Goal: Information Seeking & Learning: Learn about a topic

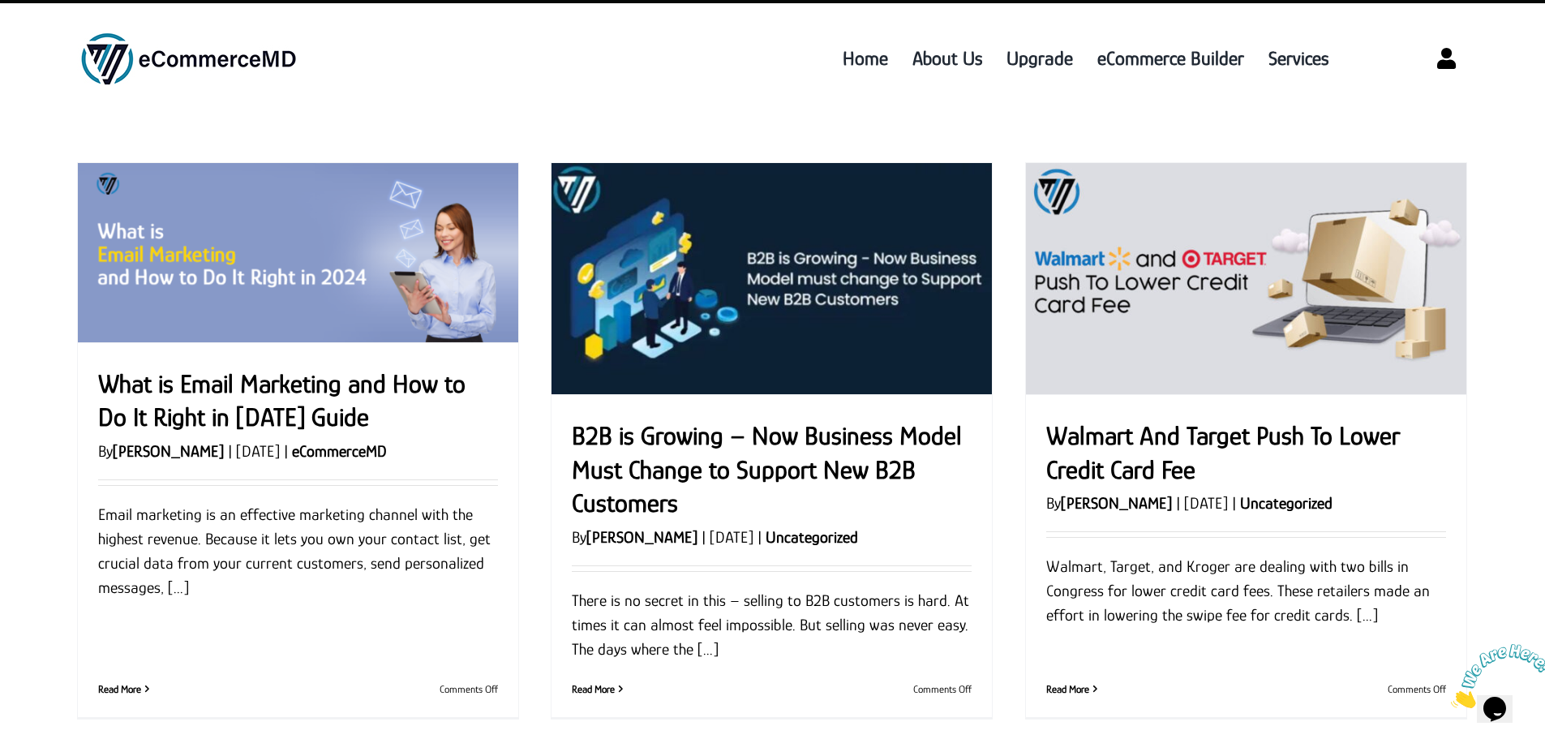
click at [675, 463] on link "B2B is Growing – Now Business Model Must Change to Support New B2B Customers" at bounding box center [767, 469] width 390 height 97
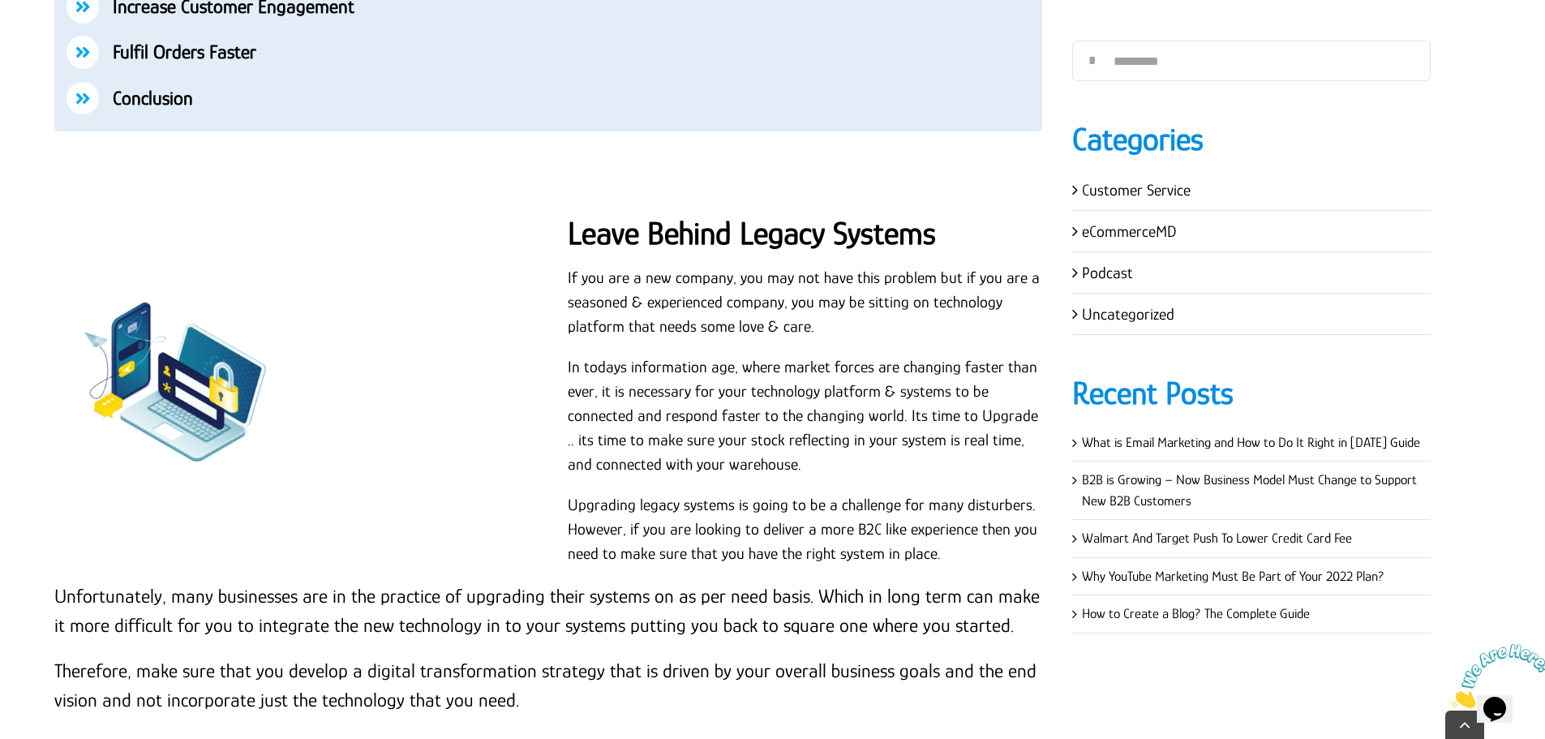
scroll to position [1541, 0]
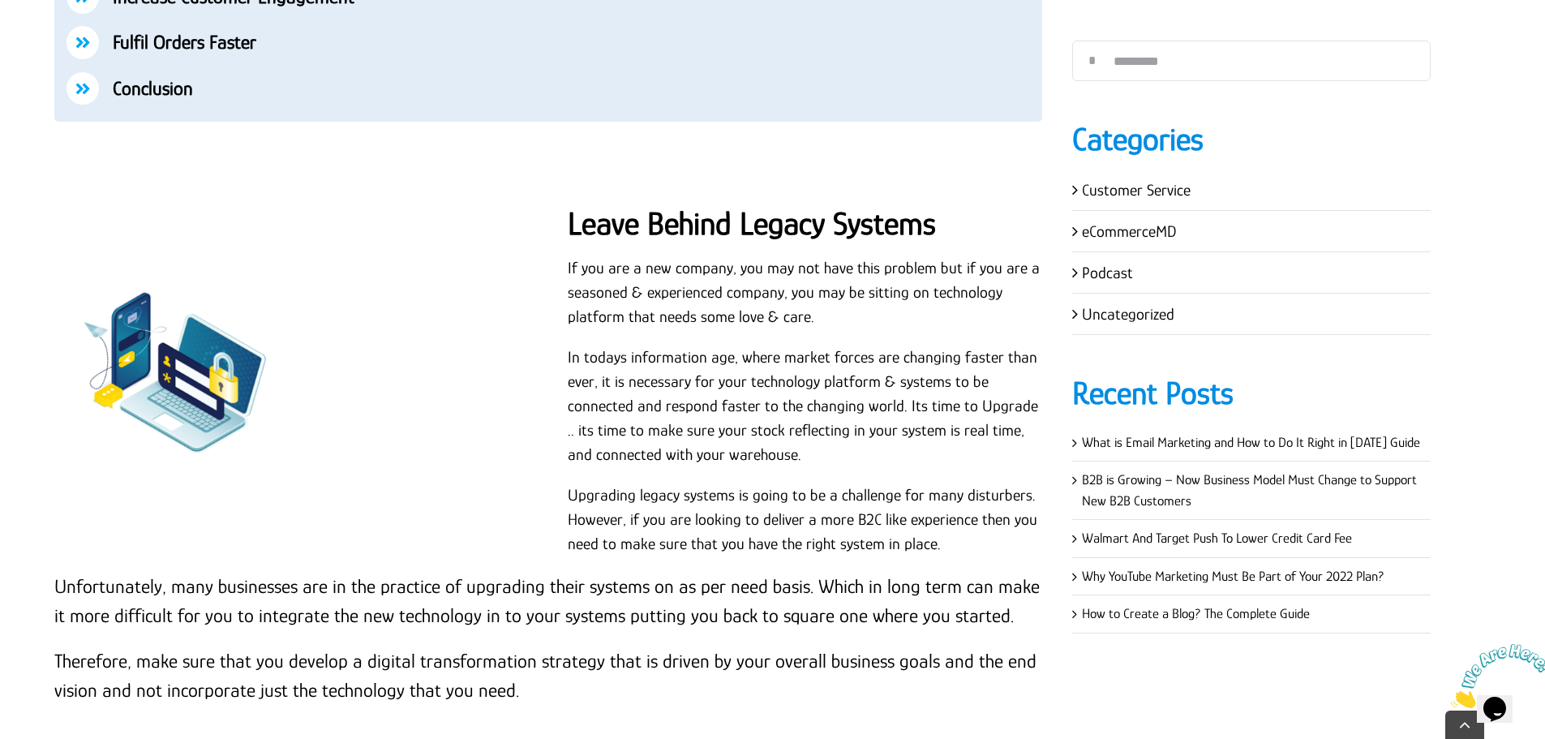
click at [476, 247] on div "Leave Behind Legacy Systems If you are a new company, you may not have this pro…" at bounding box center [548, 458] width 1028 height 525
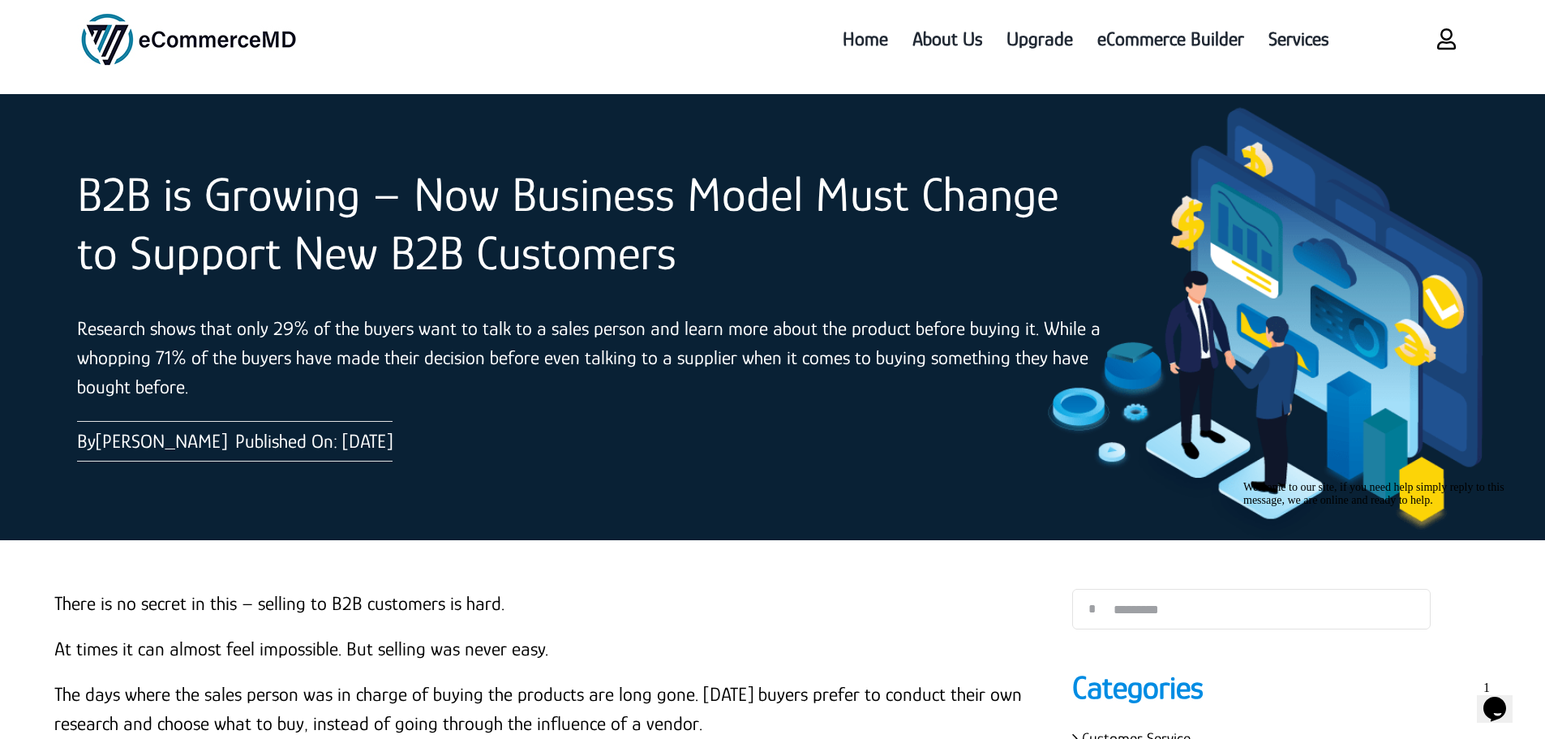
scroll to position [10, 0]
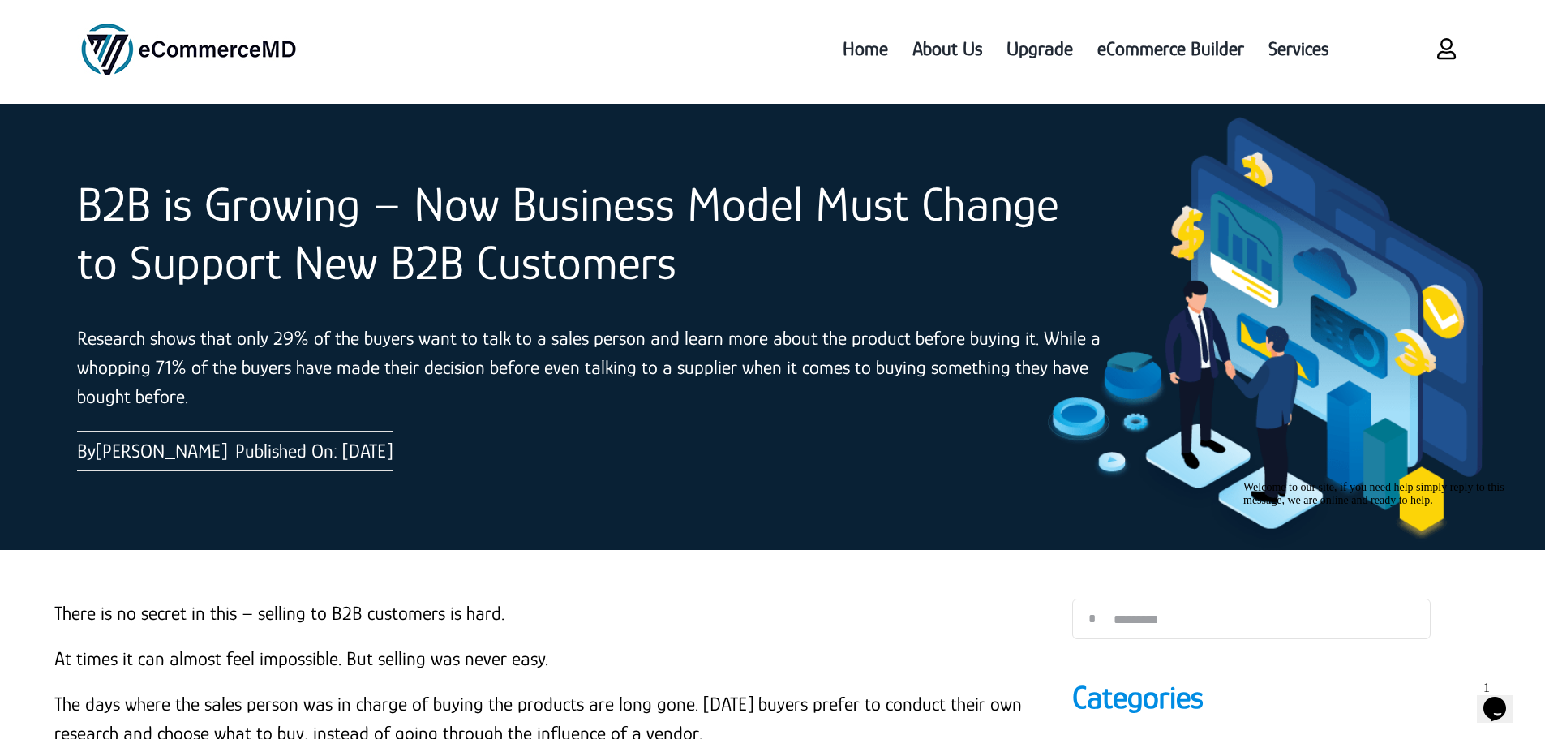
click at [275, 459] on span "Published On: December 15, 2022" at bounding box center [313, 451] width 157 height 22
click at [133, 454] on link "[PERSON_NAME]" at bounding box center [161, 451] width 131 height 22
drag, startPoint x: 133, startPoint y: 454, endPoint x: 148, endPoint y: 492, distance: 41.1
click at [148, 492] on div "B2B is Growing – Now Business Model Must Change to Support New B2B Customers Re…" at bounding box center [772, 327] width 1447 height 446
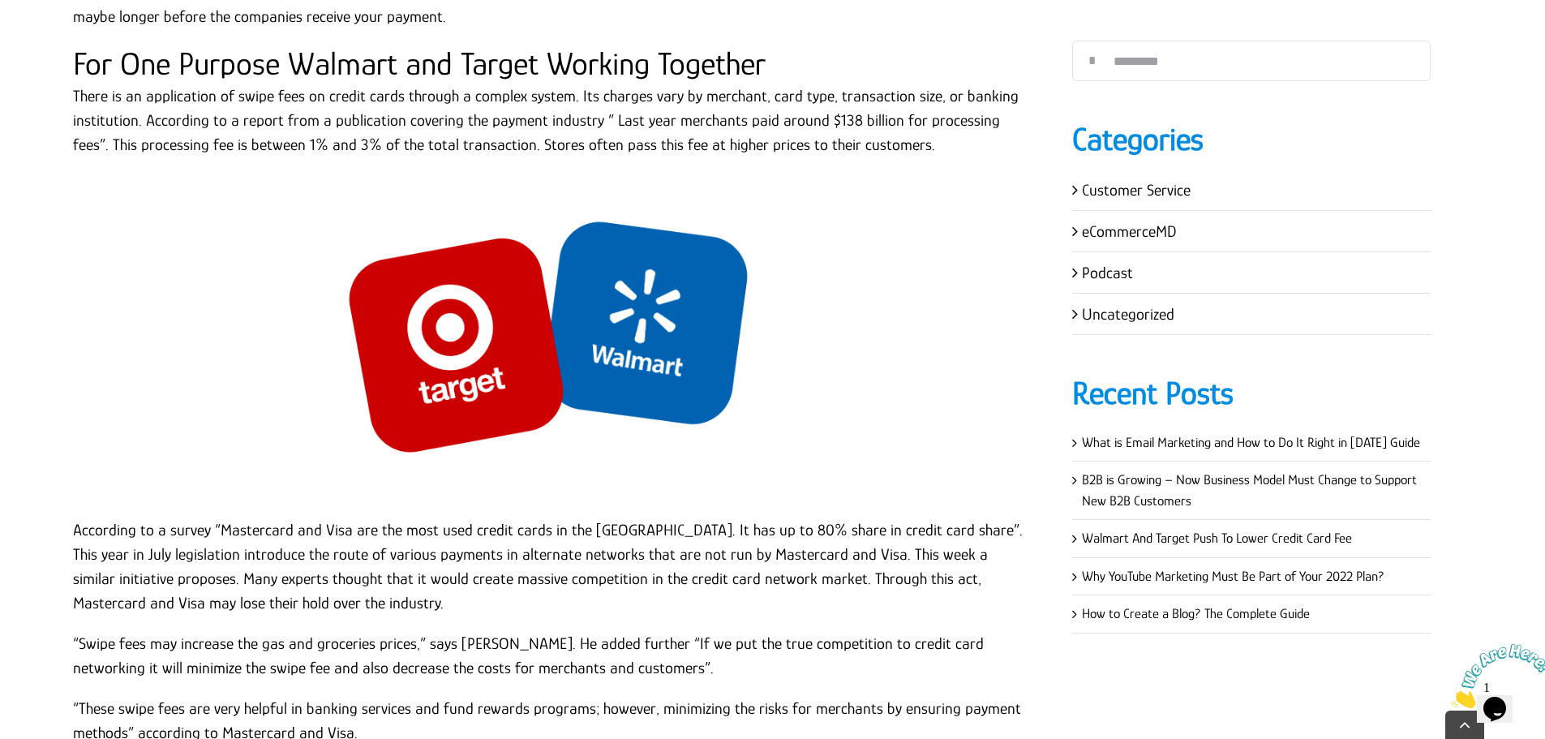
scroll to position [1460, 0]
